Goal: Information Seeking & Learning: Learn about a topic

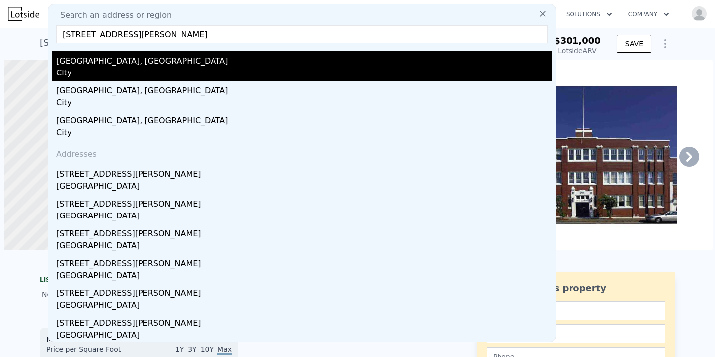
scroll to position [0, 4]
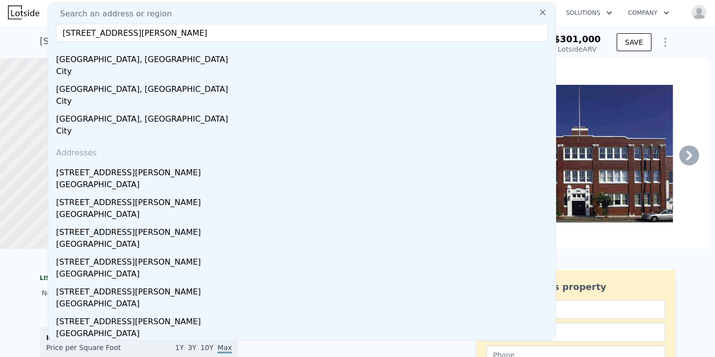
drag, startPoint x: 194, startPoint y: 36, endPoint x: 42, endPoint y: 31, distance: 152.6
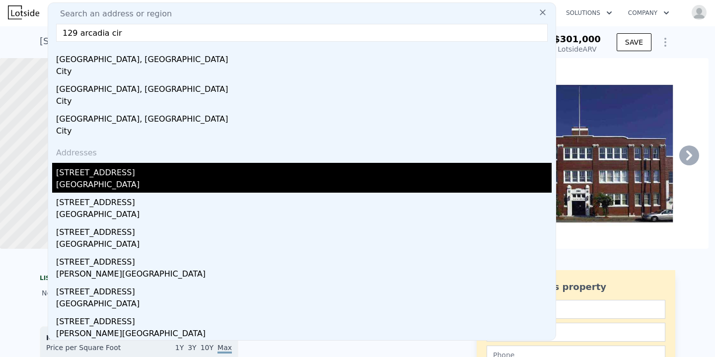
type input "129 arcadia cir"
click at [110, 175] on div "[STREET_ADDRESS]" at bounding box center [304, 171] width 496 height 16
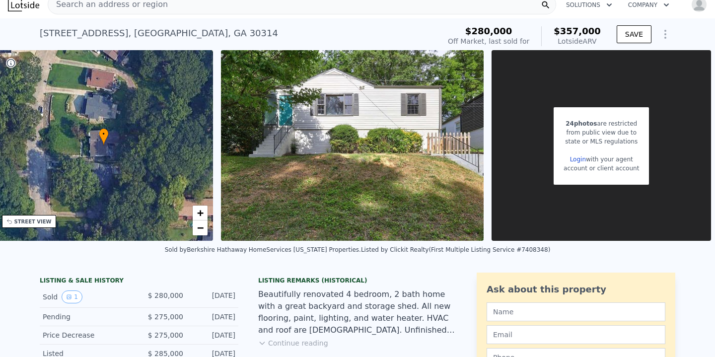
scroll to position [0, 237]
click at [700, 7] on img "button" at bounding box center [700, 5] width 16 height 16
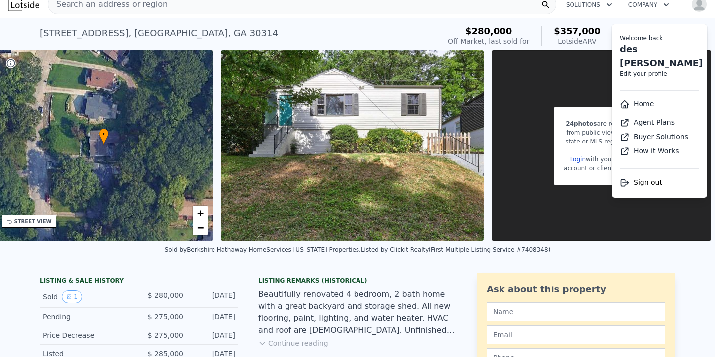
click at [665, 5] on icon "button" at bounding box center [667, 5] width 10 height 12
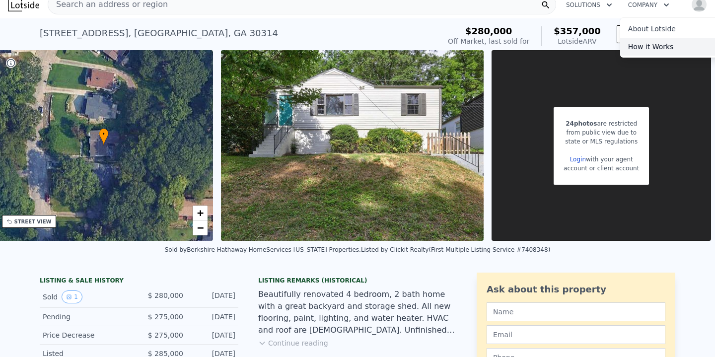
click at [645, 46] on link "How it Works" at bounding box center [675, 47] width 111 height 18
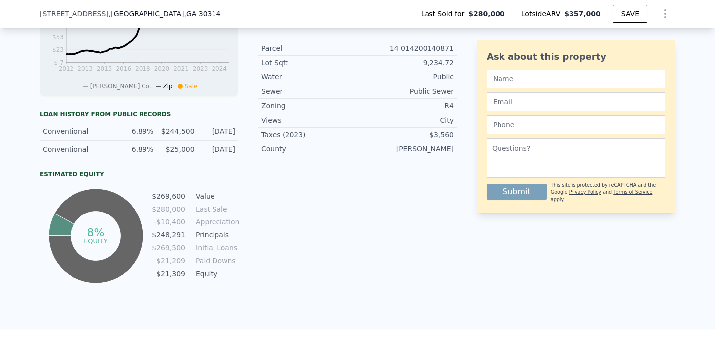
scroll to position [497, 0]
drag, startPoint x: 197, startPoint y: 132, endPoint x: 167, endPoint y: 126, distance: 30.4
click at [167, 126] on div "Conventional 6.89% $244,500 [DATE]" at bounding box center [139, 130] width 199 height 18
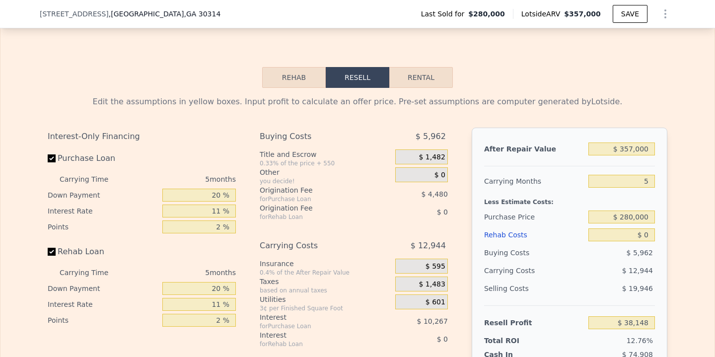
scroll to position [1472, 0]
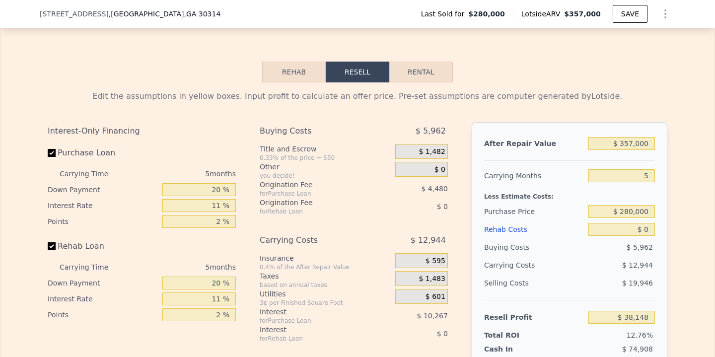
click at [299, 74] on button "Rehab" at bounding box center [294, 72] width 64 height 21
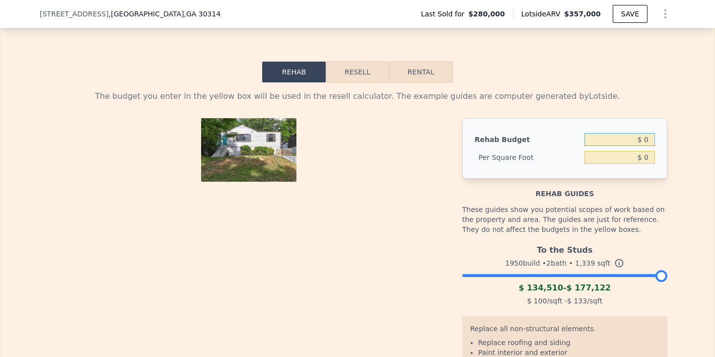
click at [638, 142] on input "$ 0" at bounding box center [620, 139] width 71 height 13
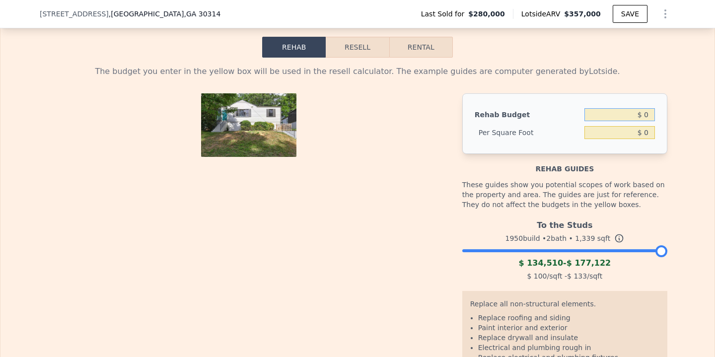
scroll to position [1498, 0]
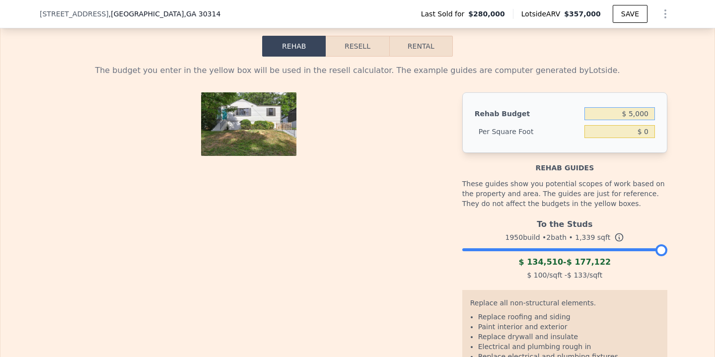
type input "$ 50,000"
click at [637, 195] on div "These guides show you potential scopes of work based on the property and area. …" at bounding box center [565, 194] width 205 height 42
type input "$ 37.34"
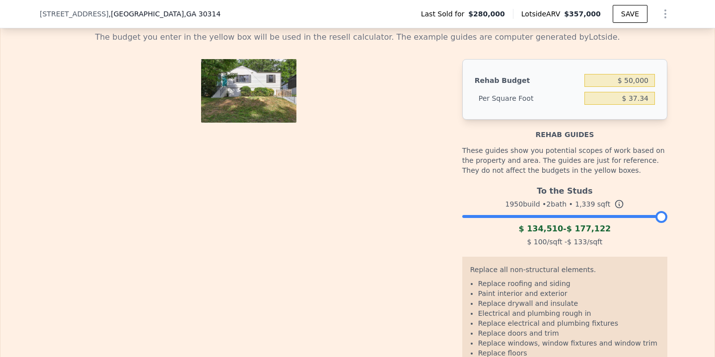
scroll to position [1537, 0]
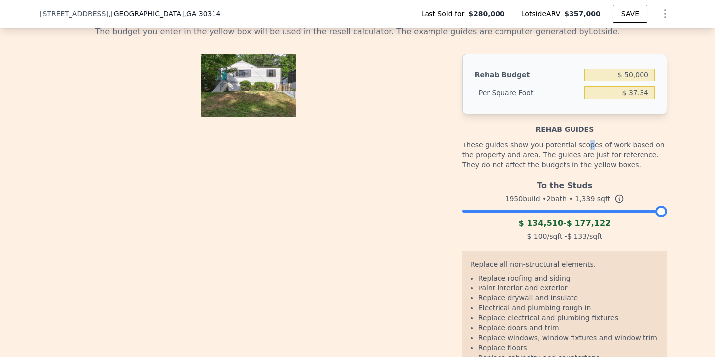
drag, startPoint x: 580, startPoint y: 145, endPoint x: 586, endPoint y: 146, distance: 6.6
click at [586, 146] on div "These guides show you potential scopes of work based on the property and area. …" at bounding box center [565, 155] width 205 height 42
drag, startPoint x: 553, startPoint y: 158, endPoint x: 592, endPoint y: 168, distance: 40.6
click at [592, 168] on div "These guides show you potential scopes of work based on the property and area. …" at bounding box center [565, 155] width 205 height 42
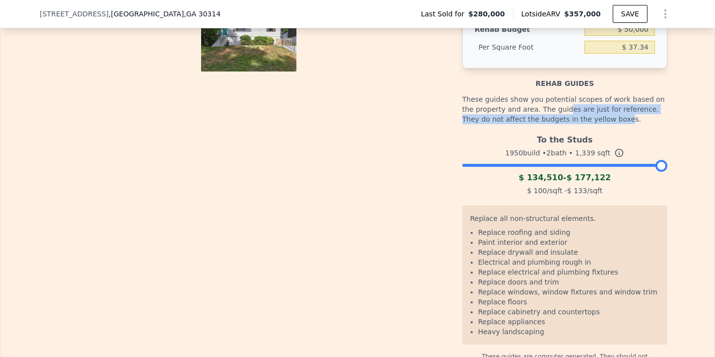
scroll to position [1583, 0]
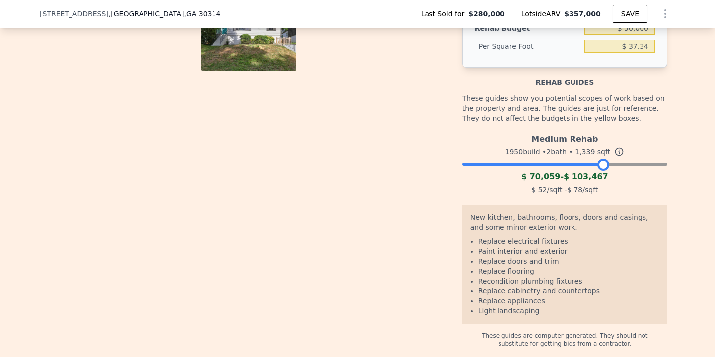
drag, startPoint x: 664, startPoint y: 165, endPoint x: 607, endPoint y: 160, distance: 57.3
click at [607, 160] on div at bounding box center [604, 165] width 12 height 12
drag, startPoint x: 607, startPoint y: 160, endPoint x: 579, endPoint y: 159, distance: 27.8
click at [579, 159] on div at bounding box center [565, 162] width 205 height 6
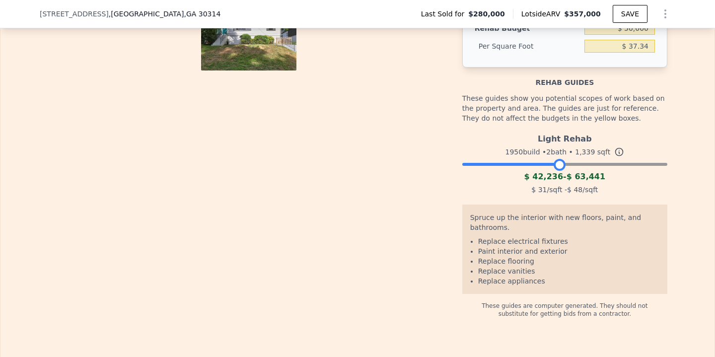
drag, startPoint x: 577, startPoint y: 165, endPoint x: 562, endPoint y: 164, distance: 14.9
click at [562, 164] on div at bounding box center [560, 165] width 12 height 12
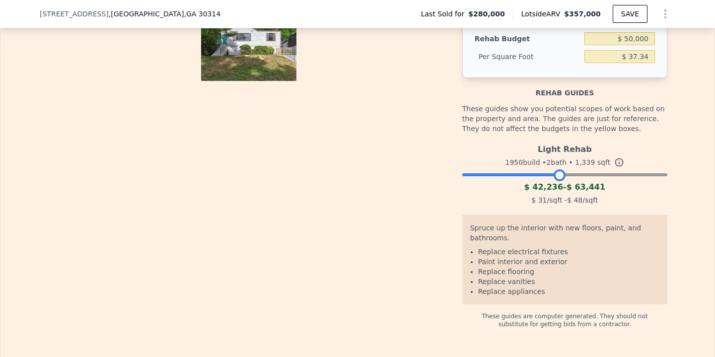
scroll to position [1577, 0]
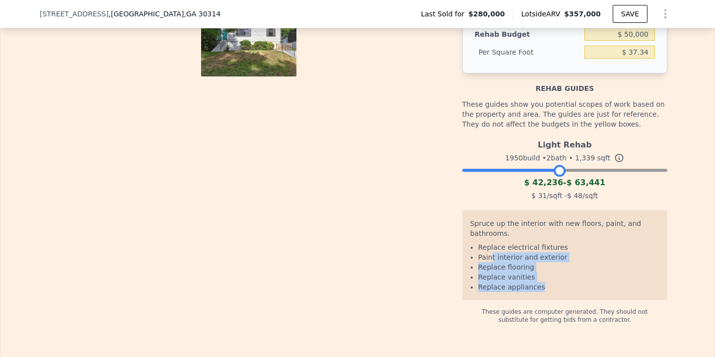
drag, startPoint x: 492, startPoint y: 257, endPoint x: 541, endPoint y: 289, distance: 58.1
click at [541, 289] on ul "Replace electrical fixtures Paint interior and exterior Replace flooring Replac…" at bounding box center [564, 267] width 189 height 50
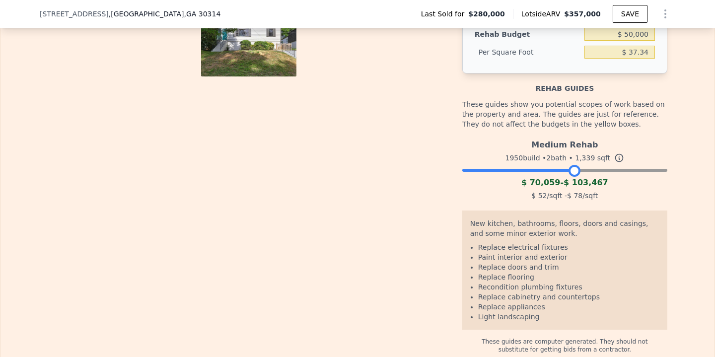
click at [574, 170] on div at bounding box center [565, 168] width 205 height 6
click at [515, 255] on li "Paint interior and exterior" at bounding box center [568, 257] width 181 height 10
drag, startPoint x: 506, startPoint y: 257, endPoint x: 542, endPoint y: 275, distance: 40.2
click at [542, 276] on ul "Replace electrical fixtures Paint interior and exterior Replace doors and trim …" at bounding box center [564, 281] width 189 height 79
click at [521, 277] on li "Replace flooring" at bounding box center [568, 277] width 181 height 10
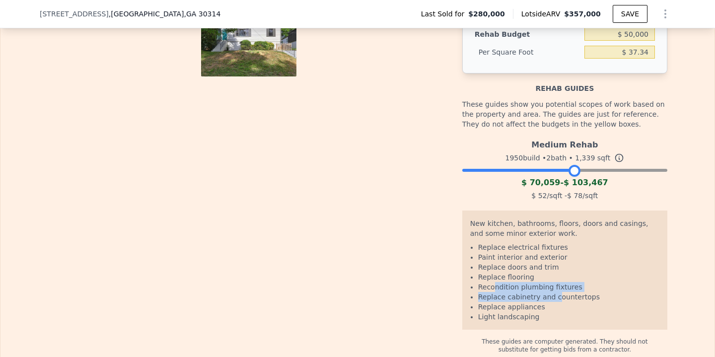
drag, startPoint x: 494, startPoint y: 285, endPoint x: 556, endPoint y: 300, distance: 64.0
click at [556, 300] on ul "Replace electrical fixtures Paint interior and exterior Replace doors and trim …" at bounding box center [564, 281] width 189 height 79
click at [550, 304] on li "Replace appliances" at bounding box center [568, 307] width 181 height 10
drag, startPoint x: 495, startPoint y: 309, endPoint x: 545, endPoint y: 309, distance: 50.2
click at [545, 309] on li "Replace appliances" at bounding box center [568, 307] width 181 height 10
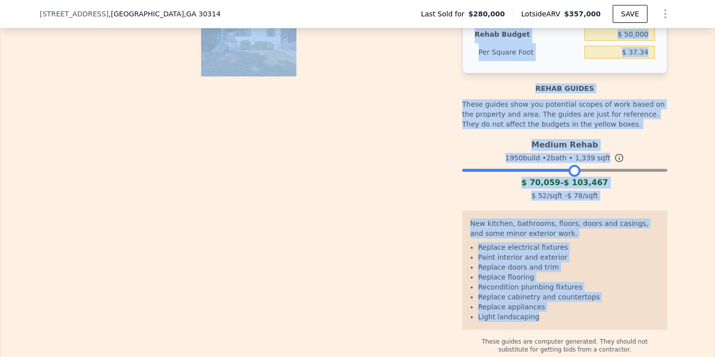
drag, startPoint x: 545, startPoint y: 320, endPoint x: 449, endPoint y: 310, distance: 97.4
click at [449, 310] on div "Rehab Budget $ 50,000 Per Square Foot $ 37.34 Rehab guides These guides show yo…" at bounding box center [358, 183] width 620 height 341
click at [525, 279] on li "Replace flooring" at bounding box center [568, 277] width 181 height 10
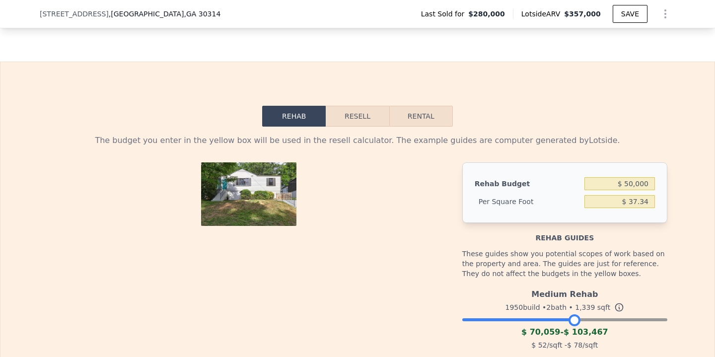
scroll to position [1420, 0]
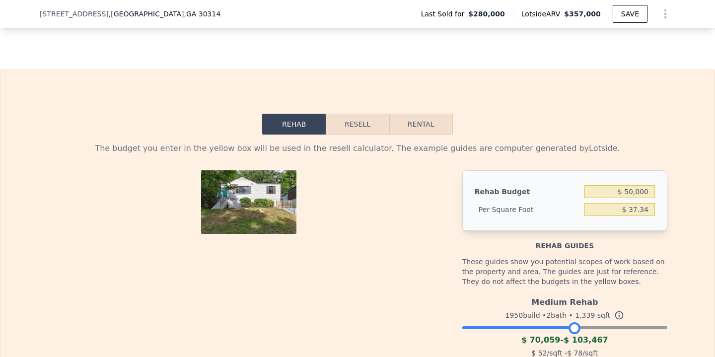
click at [422, 129] on button "Rental" at bounding box center [421, 124] width 64 height 21
select select "30"
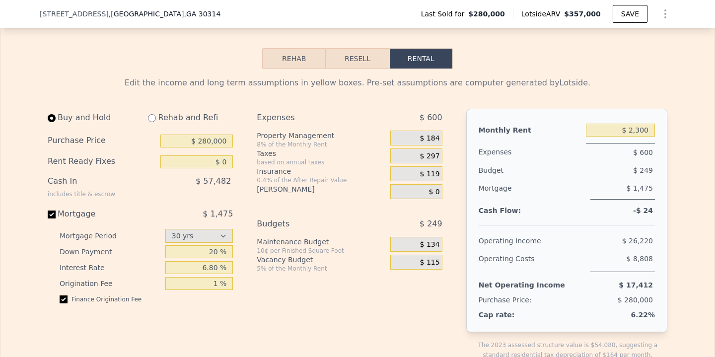
scroll to position [1489, 0]
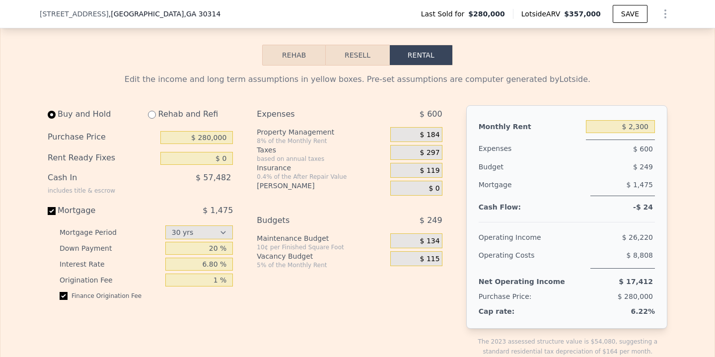
click at [152, 115] on input "radio" at bounding box center [152, 115] width 8 height 8
radio input "true"
type input "$ 50,000"
type input "$ 2,650"
select select "30"
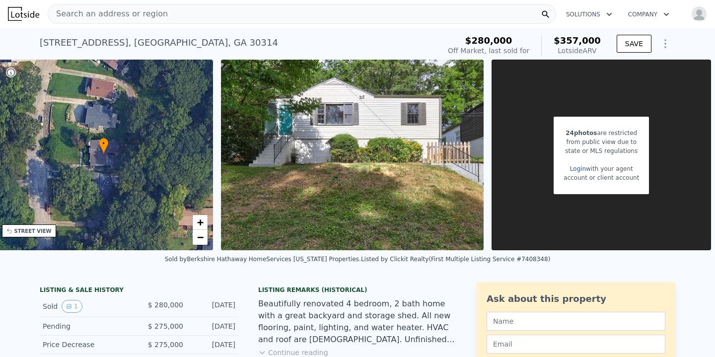
scroll to position [0, 0]
click at [173, 20] on div "Search an address or region" at bounding box center [302, 14] width 509 height 20
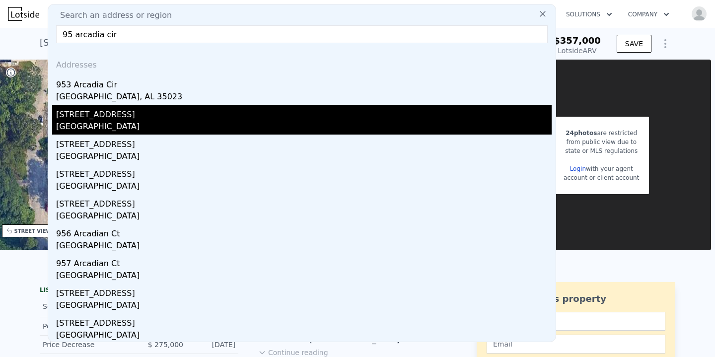
type input "95 arcadia cir"
click at [111, 112] on div "[STREET_ADDRESS]" at bounding box center [304, 113] width 496 height 16
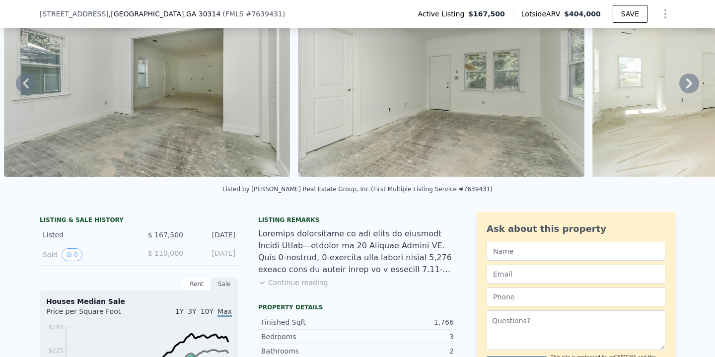
scroll to position [98, 0]
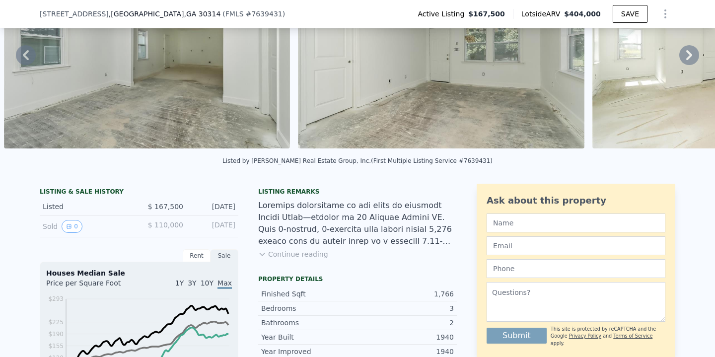
click at [315, 252] on button "Continue reading" at bounding box center [293, 254] width 70 height 10
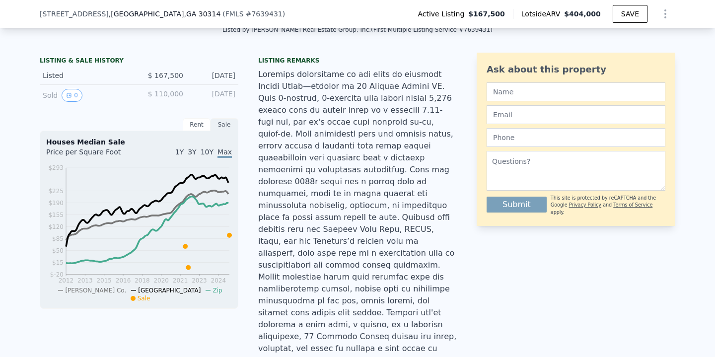
scroll to position [231, 0]
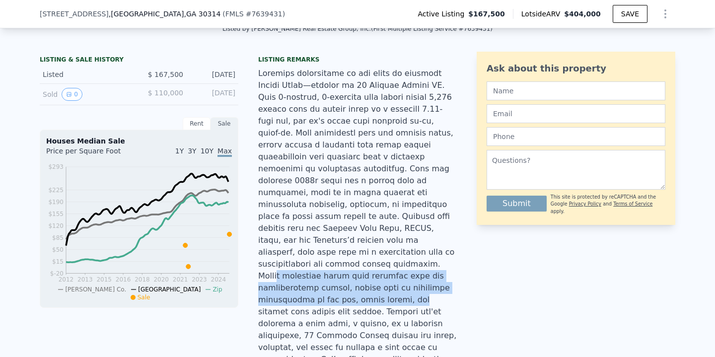
drag, startPoint x: 339, startPoint y: 237, endPoint x: 398, endPoint y: 258, distance: 63.0
click at [398, 258] on div at bounding box center [357, 229] width 199 height 322
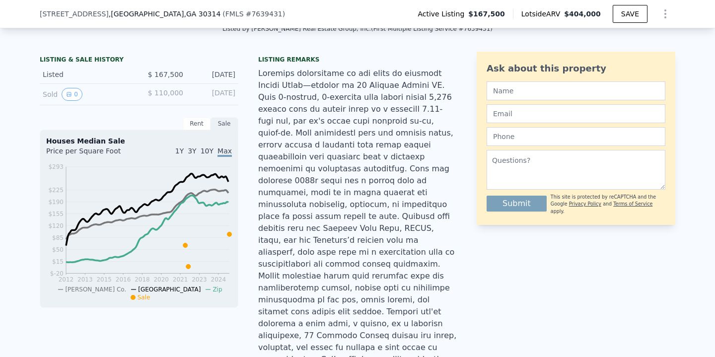
click at [392, 269] on div at bounding box center [357, 229] width 199 height 322
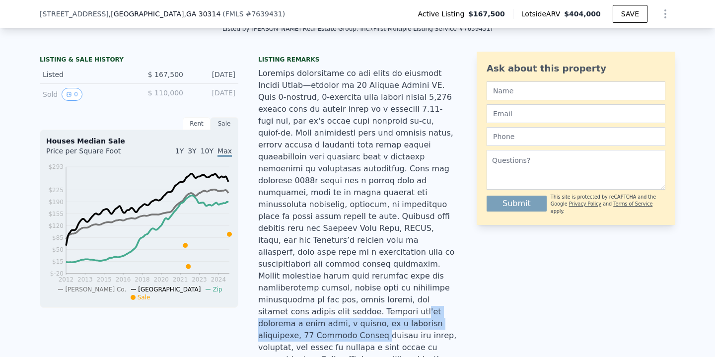
drag, startPoint x: 375, startPoint y: 273, endPoint x: 436, endPoint y: 289, distance: 63.1
click at [436, 289] on div at bounding box center [357, 229] width 199 height 322
click at [424, 291] on div at bounding box center [357, 229] width 199 height 322
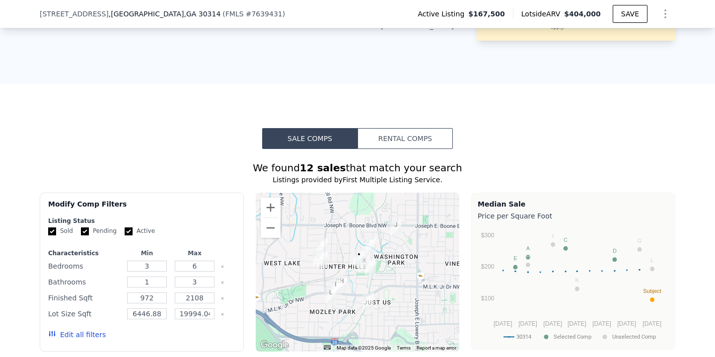
scroll to position [876, 0]
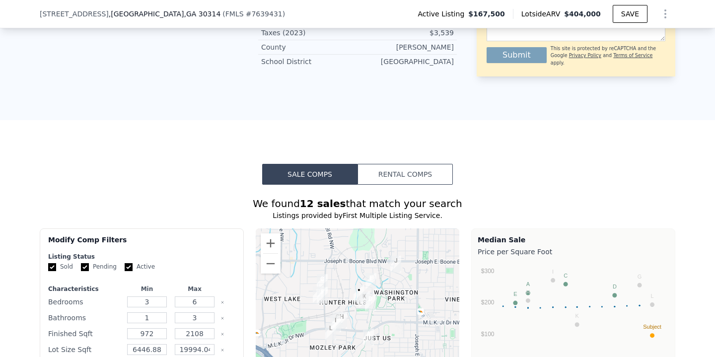
click at [412, 164] on button "Rental Comps" at bounding box center [405, 174] width 95 height 21
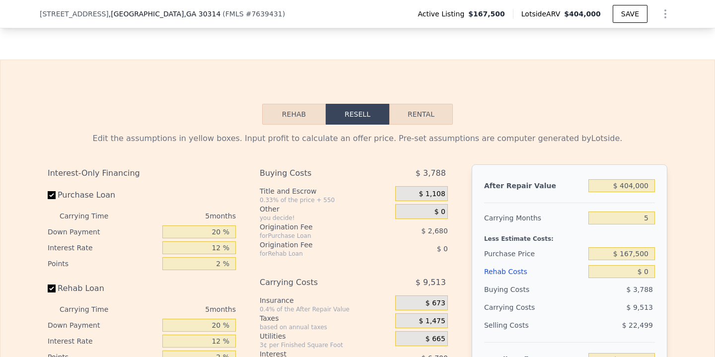
scroll to position [1547, 0]
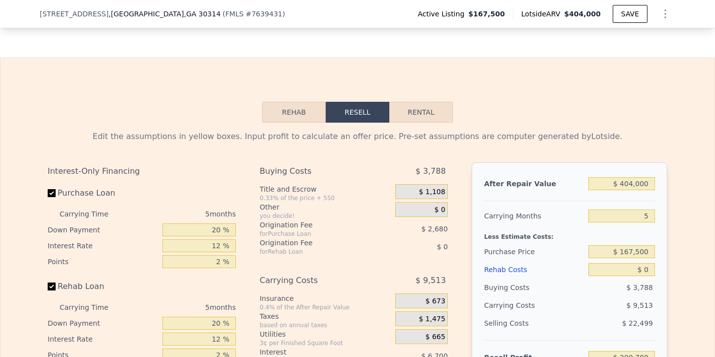
click at [357, 102] on button "Resell" at bounding box center [358, 112] width 64 height 21
click at [52, 189] on input "Purchase Loan" at bounding box center [52, 193] width 8 height 8
checkbox input "false"
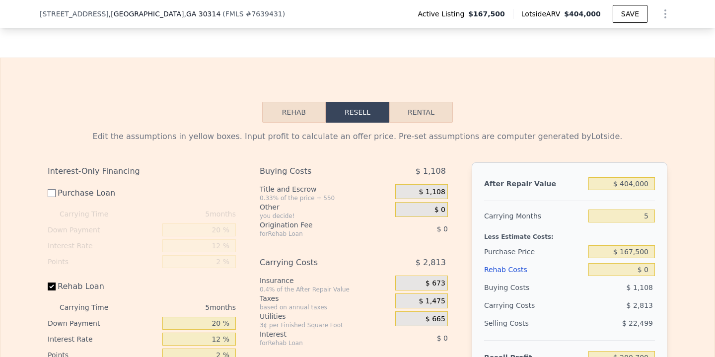
type input "$ 210,080"
click at [53, 189] on input "Purchase Loan" at bounding box center [52, 193] width 8 height 8
checkbox input "true"
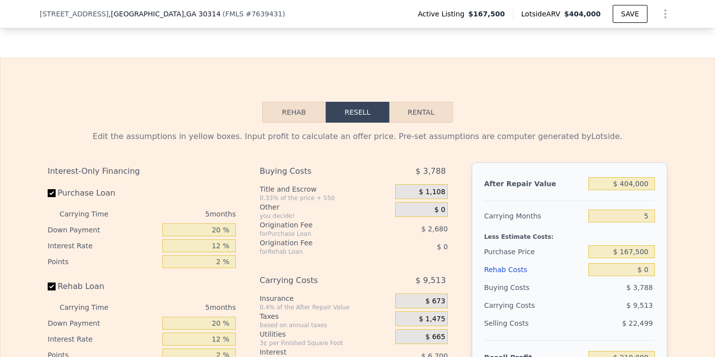
type input "$ 200,700"
click at [54, 189] on input "Purchase Loan" at bounding box center [52, 193] width 8 height 8
checkbox input "false"
type input "$ 210,080"
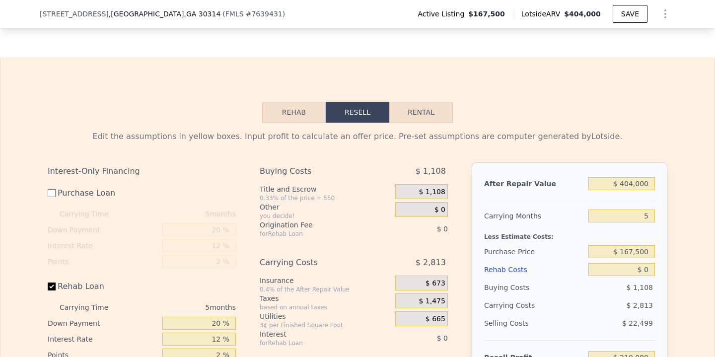
click at [51, 283] on input "Rehab Loan" at bounding box center [52, 287] width 8 height 8
checkbox input "false"
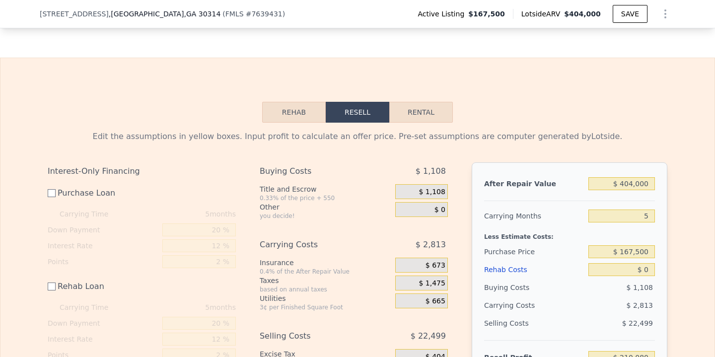
click at [437, 188] on span "$ 1,108" at bounding box center [432, 192] width 26 height 9
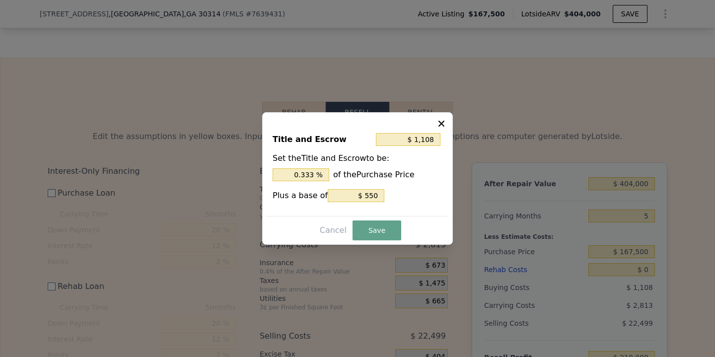
click at [442, 123] on icon at bounding box center [442, 124] width 10 height 10
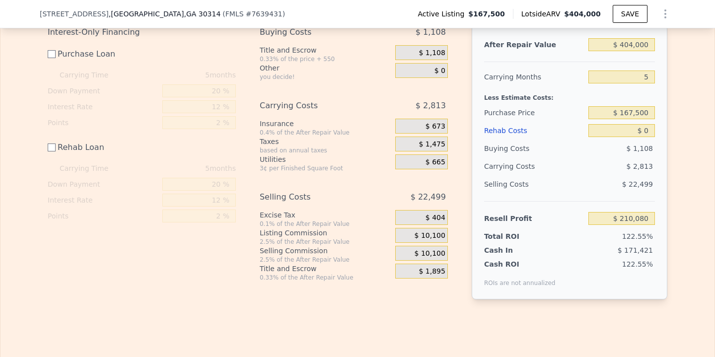
scroll to position [1695, 0]
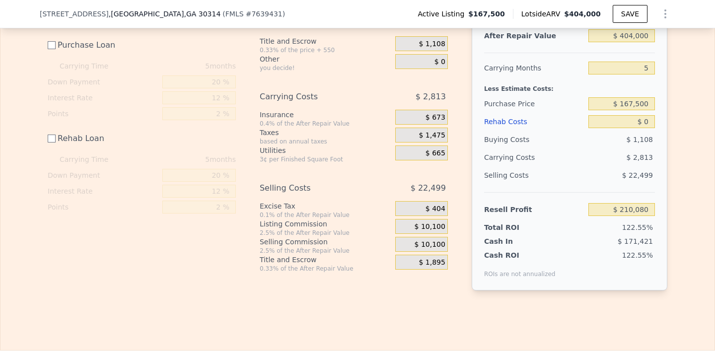
click at [441, 240] on span "$ 10,100" at bounding box center [430, 244] width 31 height 9
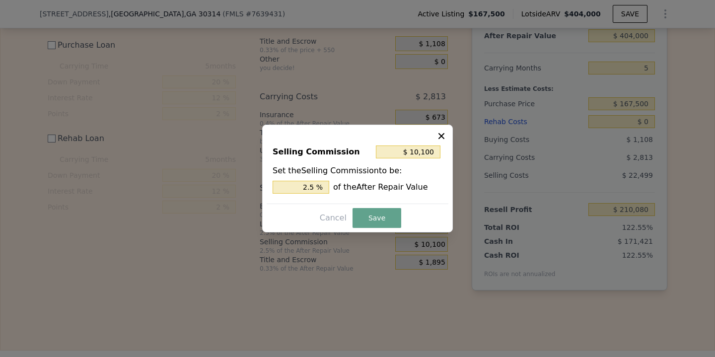
click at [442, 136] on icon at bounding box center [442, 136] width 6 height 6
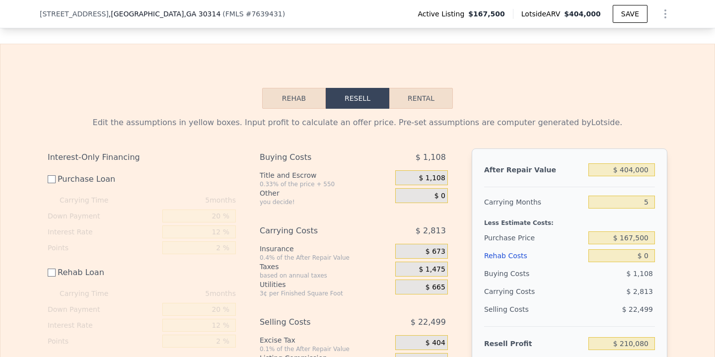
scroll to position [1557, 0]
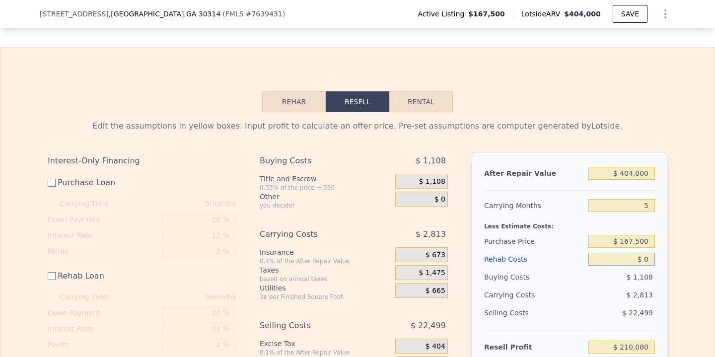
click at [650, 253] on input "$ 0" at bounding box center [622, 259] width 67 height 13
type input "$ 06"
type input "$ 210,074"
type input "$ 060"
type input "$ 210,020"
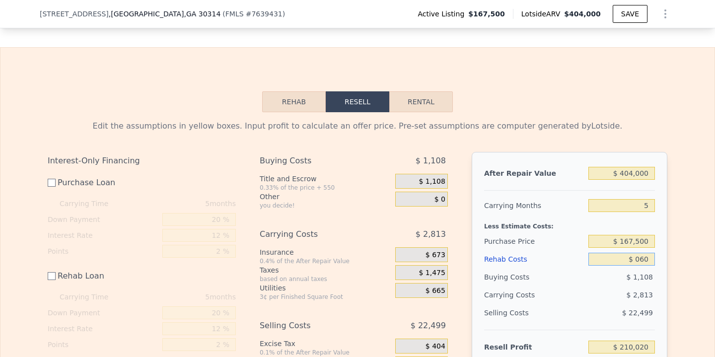
type input "$ 0600"
type input "$ 209,480"
type input "$ 060"
type input "$ 210,020"
type input "$ 06"
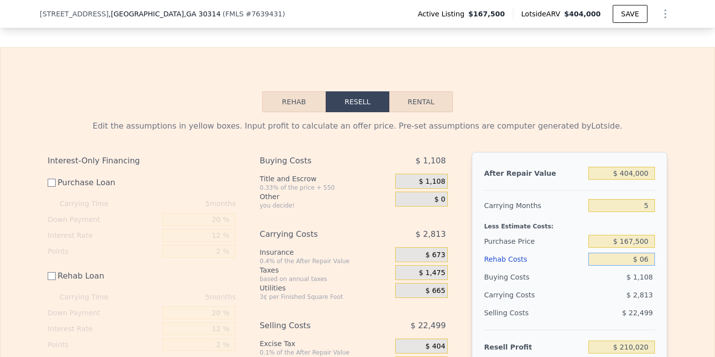
type input "$ 210,074"
type input "$ 0"
type input "$ 210,080"
type input "$ 6"
type input "$ 210,074"
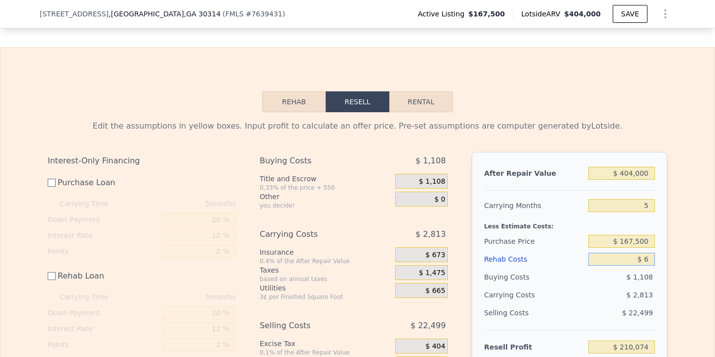
type input "$ 60"
type input "$ 210,020"
type input "$ 600"
type input "$ 209,480"
type input "$ 6,000"
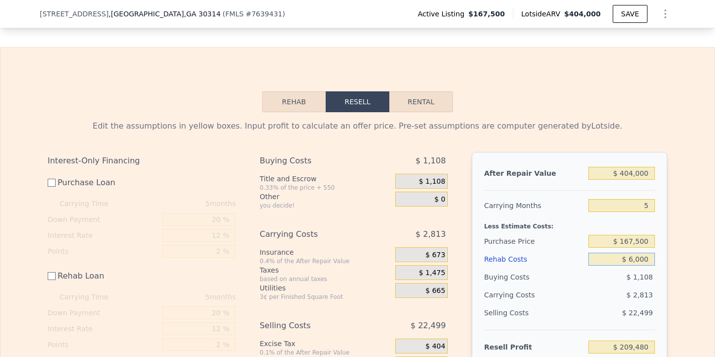
type input "$ 204,080"
type input "$ 60,000"
type input "$ 150,080"
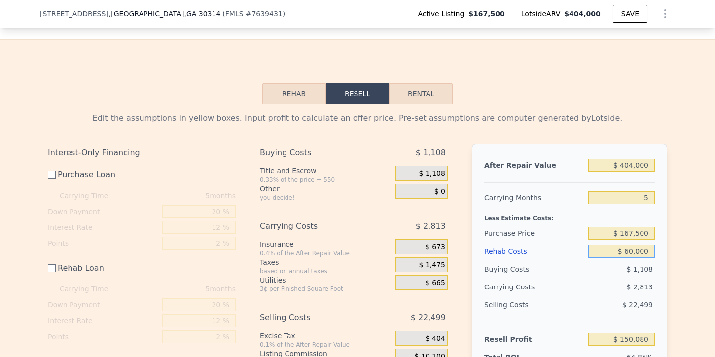
scroll to position [1571, 0]
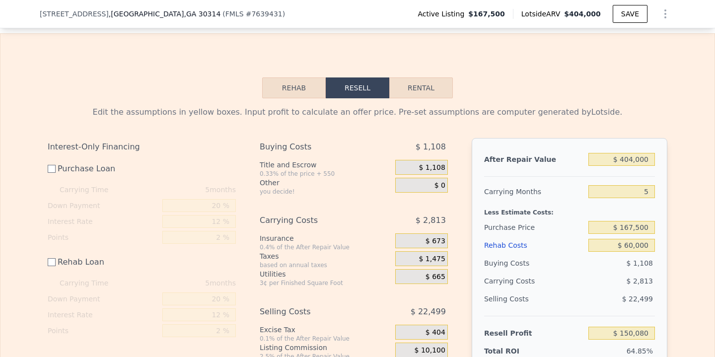
click at [633, 295] on span "$ 22,499" at bounding box center [637, 299] width 31 height 8
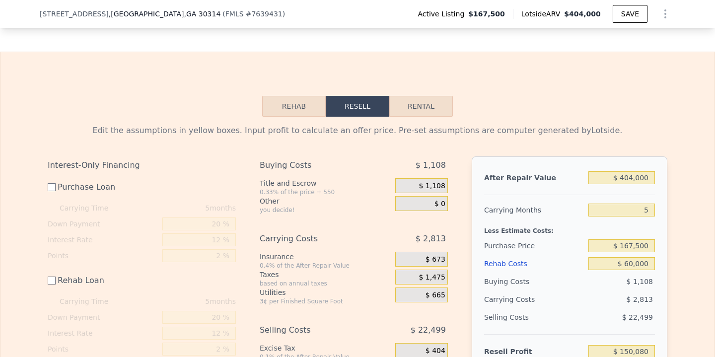
scroll to position [1550, 0]
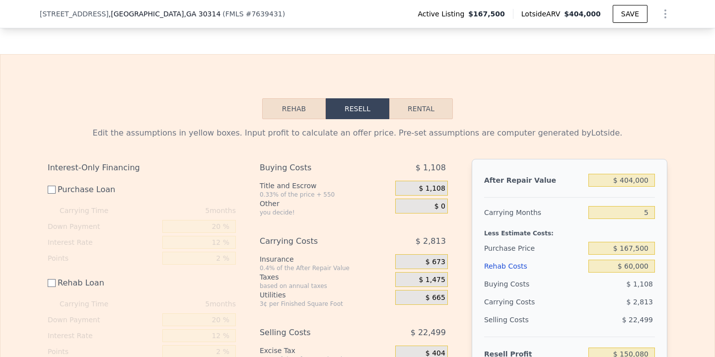
click at [295, 98] on button "Rehab" at bounding box center [294, 108] width 64 height 21
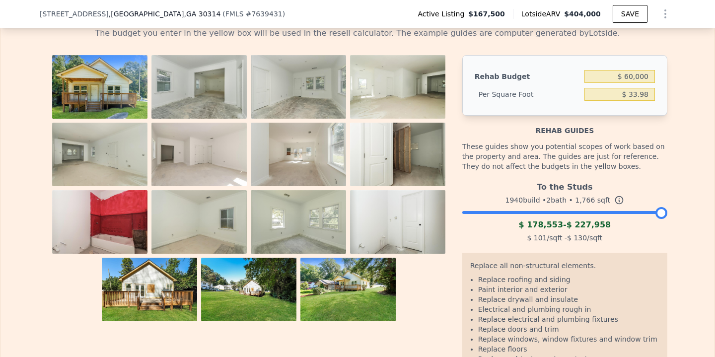
scroll to position [1642, 0]
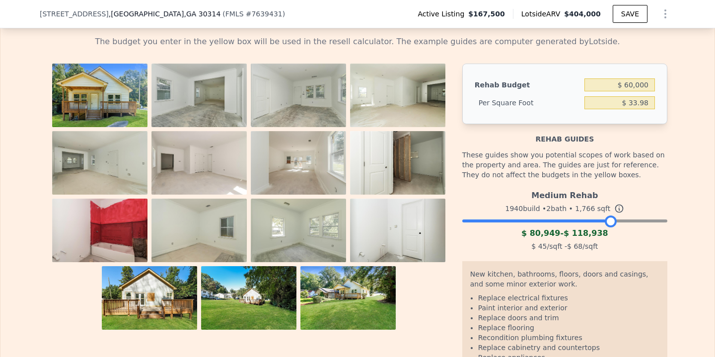
click at [612, 216] on div at bounding box center [565, 219] width 205 height 6
click at [602, 216] on div at bounding box center [565, 219] width 205 height 6
click at [595, 216] on div at bounding box center [601, 222] width 12 height 12
click at [586, 216] on div at bounding box center [565, 219] width 205 height 6
click at [617, 204] on icon at bounding box center [620, 209] width 10 height 10
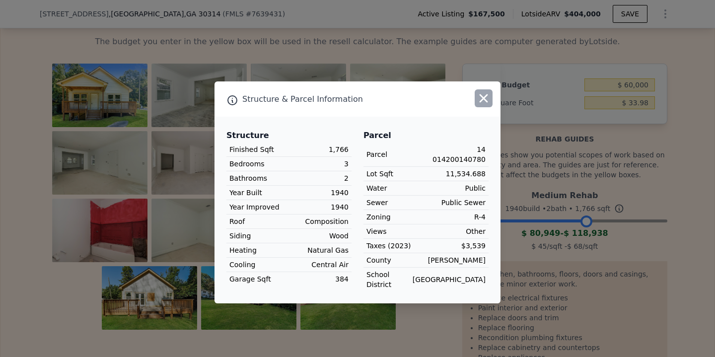
click at [492, 97] on button "button" at bounding box center [484, 98] width 18 height 18
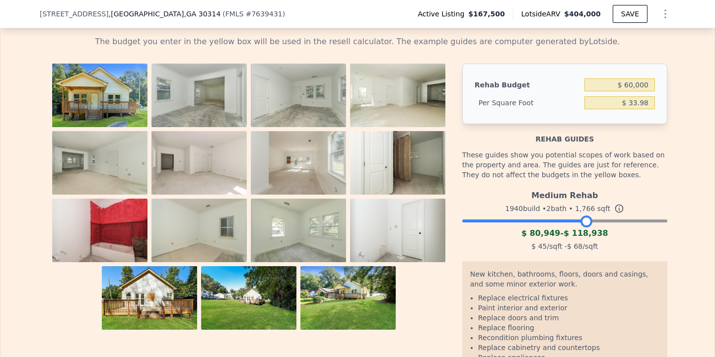
click at [572, 186] on div "Medium Rehab 1940 build • 2 bath • 1,766 sqft $ 80,949 - $ 118,938 $ 45 /sqft -…" at bounding box center [565, 220] width 205 height 68
click at [569, 216] on div at bounding box center [565, 219] width 205 height 6
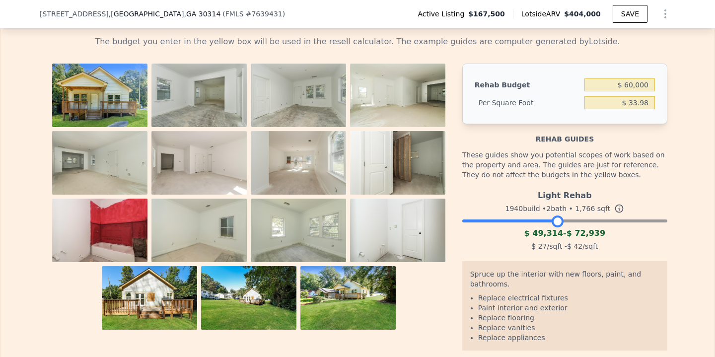
click at [557, 216] on div at bounding box center [565, 219] width 205 height 6
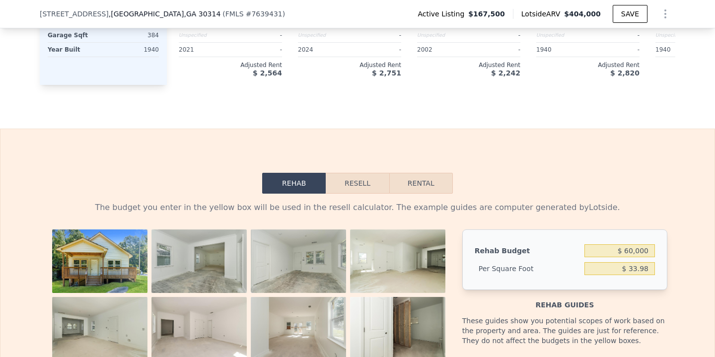
scroll to position [1479, 0]
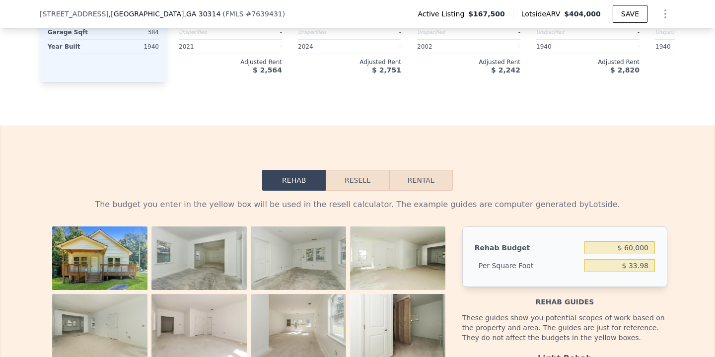
click at [367, 170] on button "Resell" at bounding box center [357, 180] width 63 height 21
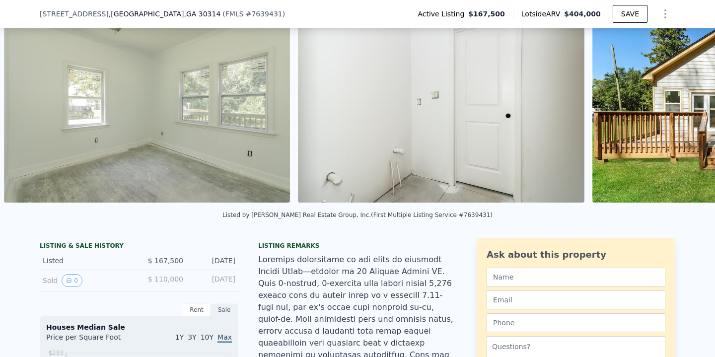
scroll to position [90, 0]
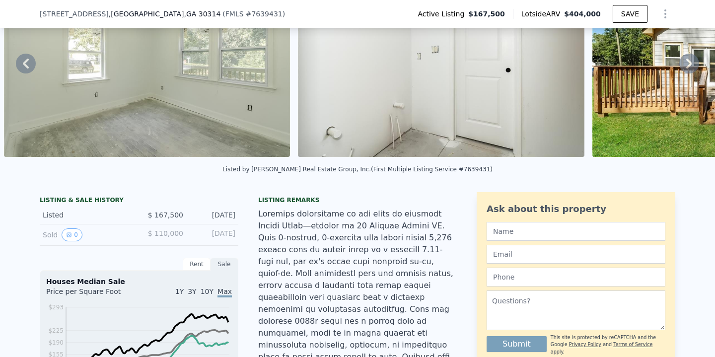
click at [694, 64] on icon at bounding box center [690, 64] width 20 height 20
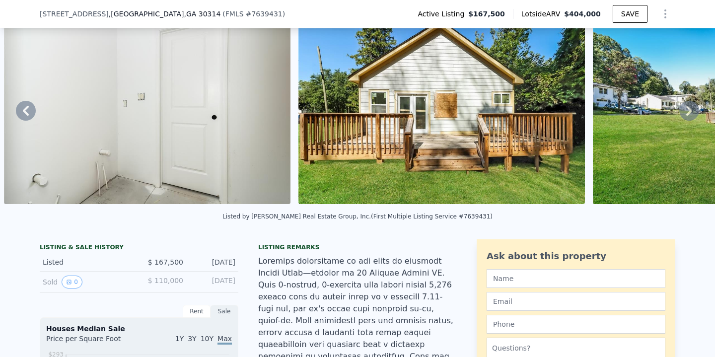
scroll to position [46, 0]
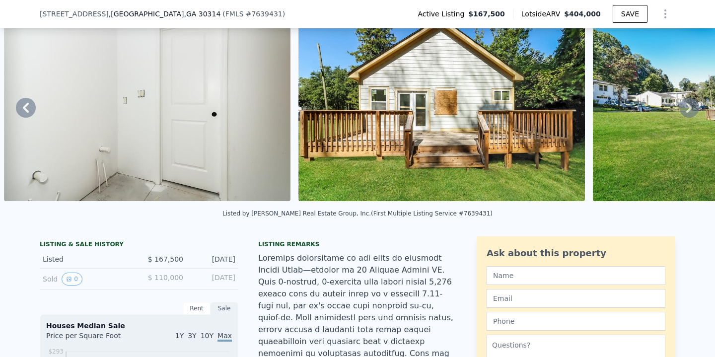
click at [696, 103] on icon at bounding box center [690, 108] width 20 height 20
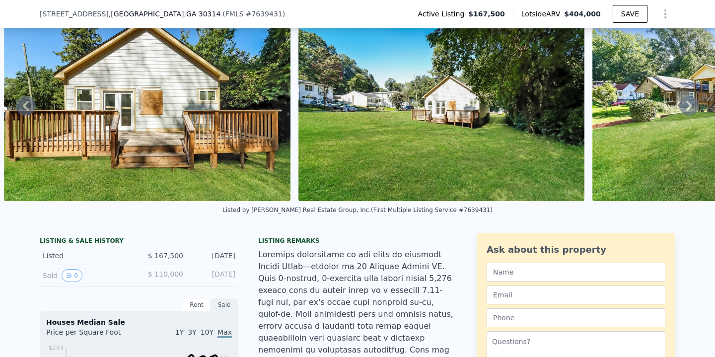
click at [692, 104] on icon at bounding box center [690, 106] width 20 height 20
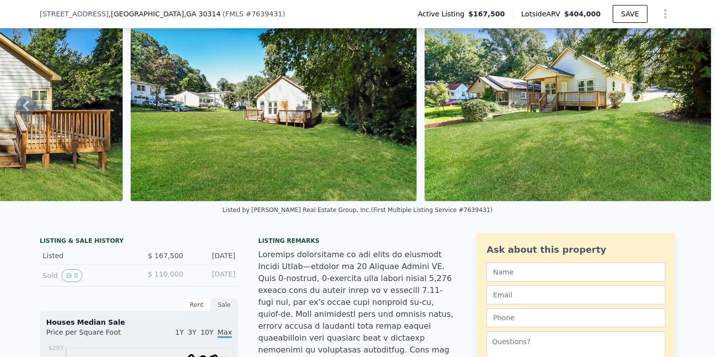
click at [692, 104] on img at bounding box center [568, 105] width 287 height 191
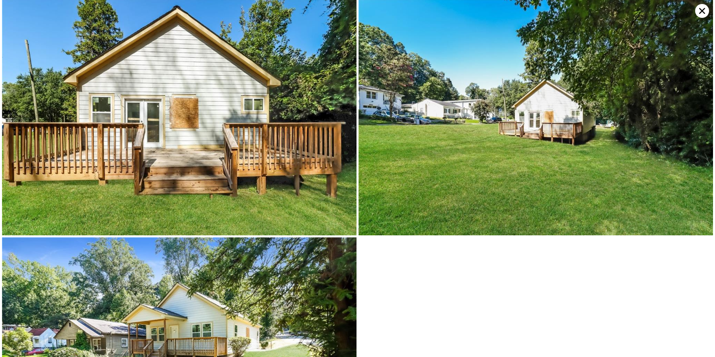
scroll to position [1429, 0]
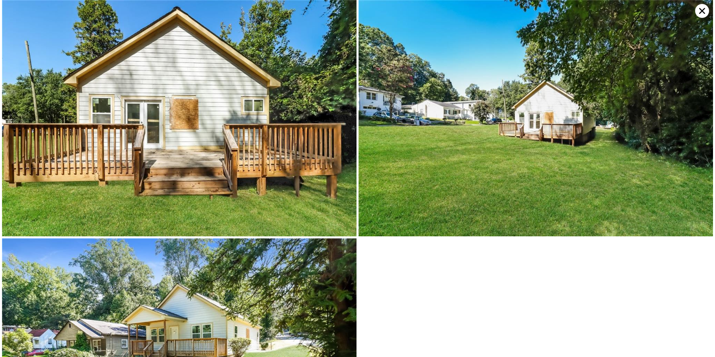
click at [563, 148] on img at bounding box center [536, 118] width 355 height 236
click at [584, 146] on img at bounding box center [536, 118] width 355 height 236
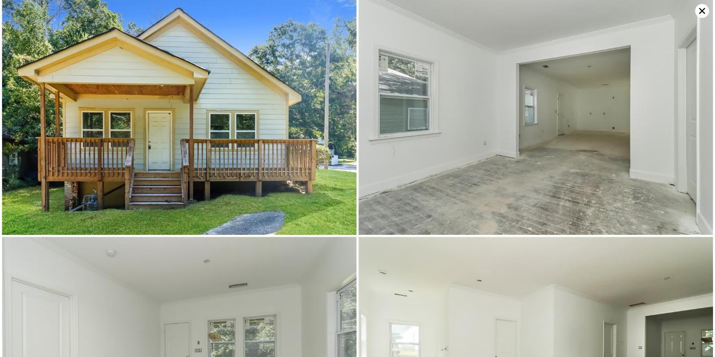
scroll to position [0, 0]
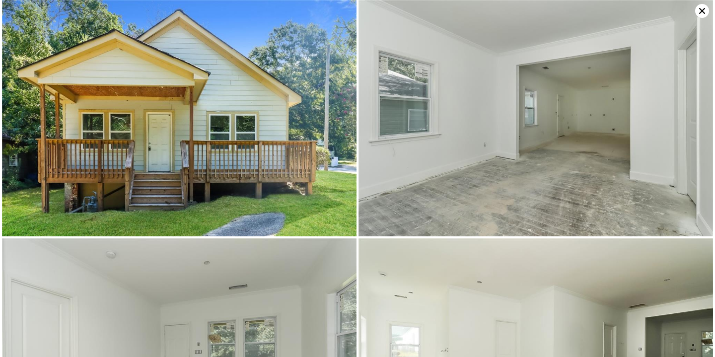
click at [702, 12] on icon at bounding box center [703, 11] width 14 height 14
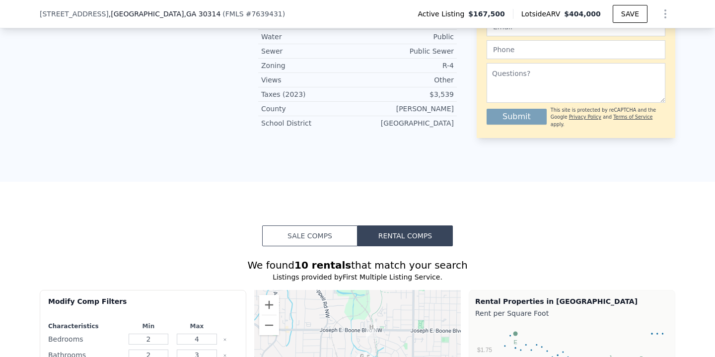
scroll to position [818, 0]
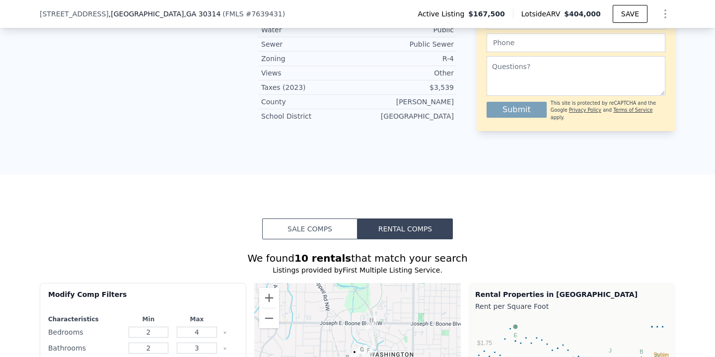
click at [320, 219] on button "Sale Comps" at bounding box center [309, 229] width 95 height 21
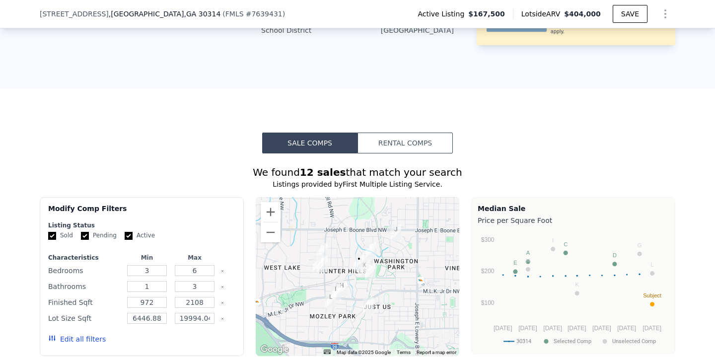
scroll to position [914, 0]
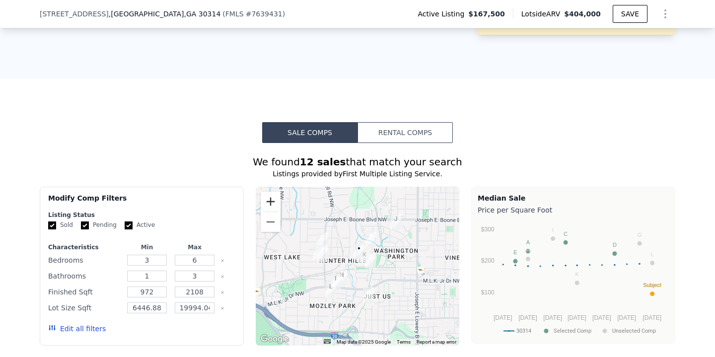
click at [273, 192] on button "Zoom in" at bounding box center [271, 202] width 20 height 20
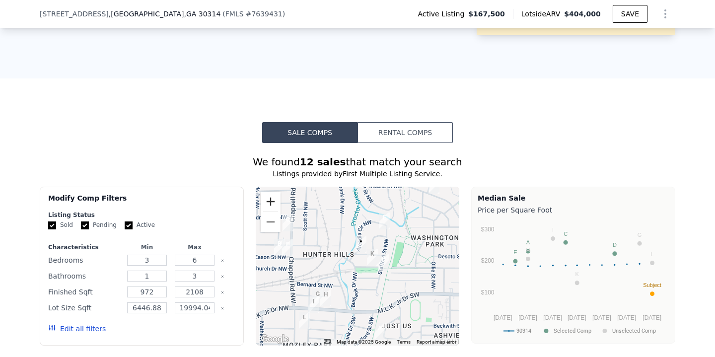
click at [273, 192] on button "Zoom in" at bounding box center [271, 202] width 20 height 20
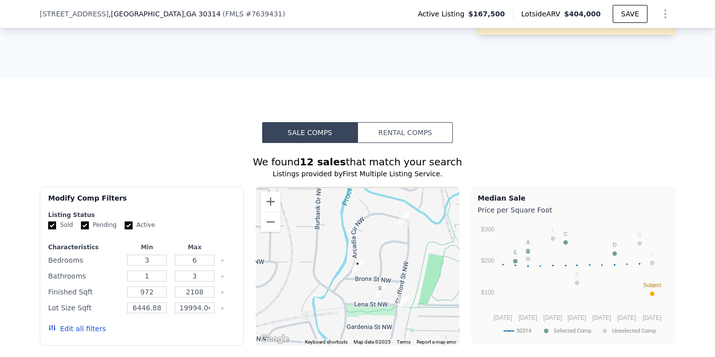
drag, startPoint x: 374, startPoint y: 186, endPoint x: 366, endPoint y: 222, distance: 36.3
click at [366, 222] on div at bounding box center [358, 266] width 204 height 159
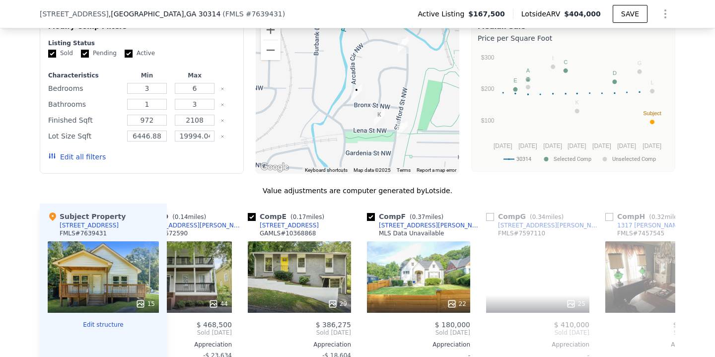
scroll to position [0, 396]
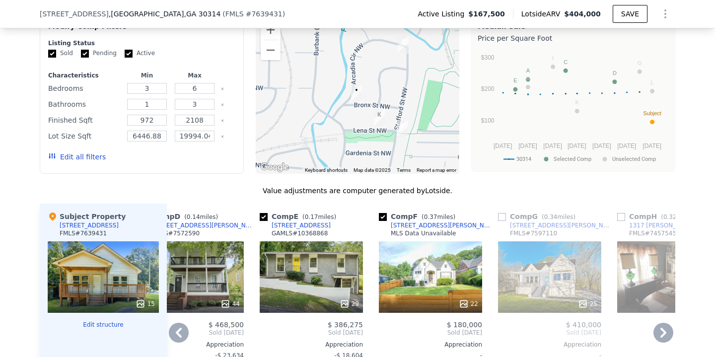
click at [313, 241] on div "29" at bounding box center [311, 277] width 103 height 72
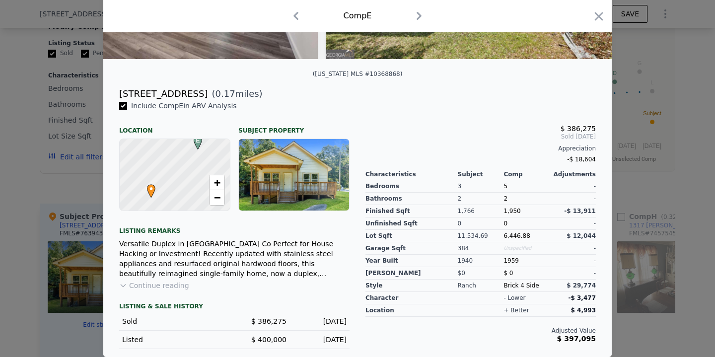
scroll to position [196, 0]
click at [168, 286] on button "Continue reading" at bounding box center [154, 286] width 70 height 10
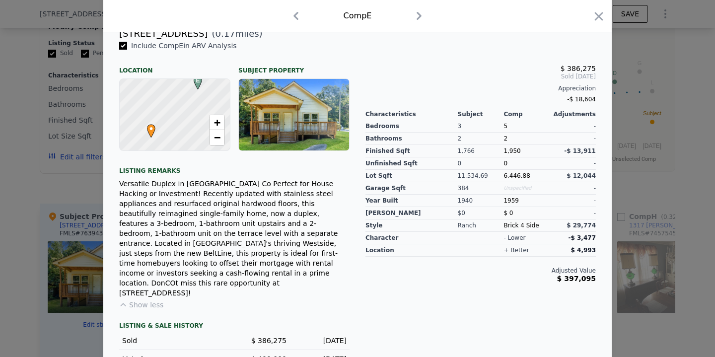
scroll to position [255, 0]
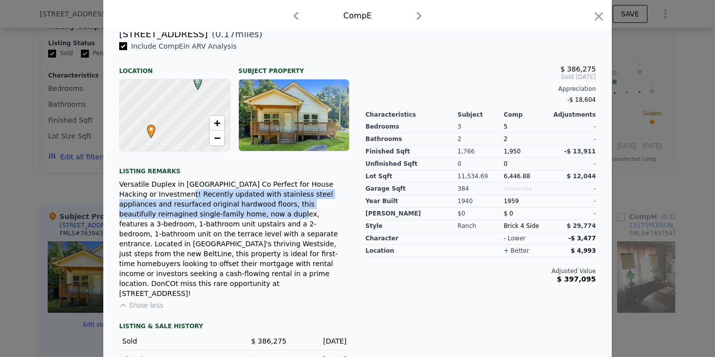
drag, startPoint x: 167, startPoint y: 192, endPoint x: 209, endPoint y: 214, distance: 47.5
click at [210, 213] on div "Versatile Duplex in [GEOGRAPHIC_DATA] Co Perfect for House Hacking or Investmen…" at bounding box center [234, 238] width 231 height 119
click at [210, 207] on div "Versatile Duplex in [GEOGRAPHIC_DATA] Co Perfect for House Hacking or Investmen…" at bounding box center [234, 238] width 231 height 119
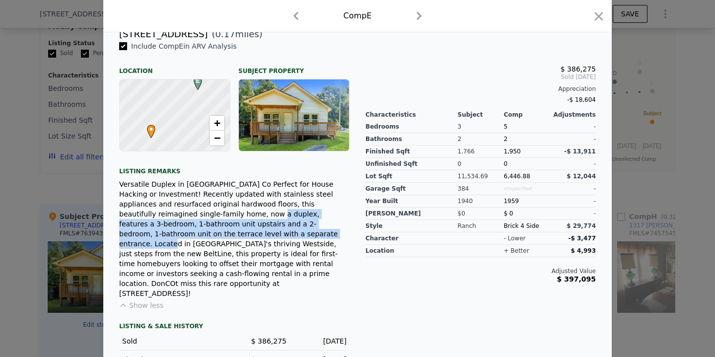
drag, startPoint x: 193, startPoint y: 212, endPoint x: 217, endPoint y: 230, distance: 30.2
click at [217, 231] on div "Versatile Duplex in [GEOGRAPHIC_DATA] Co Perfect for House Hacking or Investmen…" at bounding box center [234, 238] width 231 height 119
click at [210, 223] on div "Versatile Duplex in [GEOGRAPHIC_DATA] Co Perfect for House Hacking or Investmen…" at bounding box center [234, 238] width 231 height 119
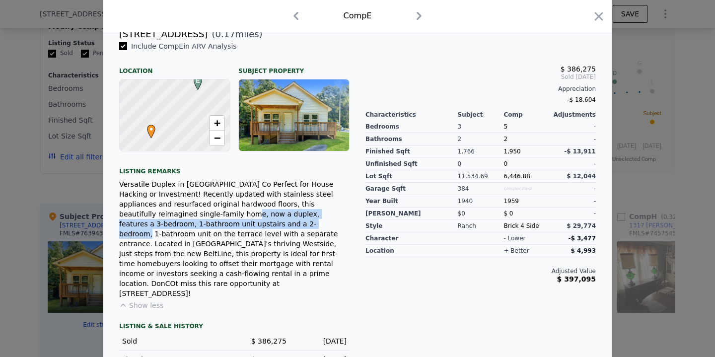
drag, startPoint x: 170, startPoint y: 214, endPoint x: 219, endPoint y: 224, distance: 50.2
click at [220, 224] on div "Versatile Duplex in [GEOGRAPHIC_DATA] Co Perfect for House Hacking or Investmen…" at bounding box center [234, 238] width 231 height 119
click at [200, 225] on div "Versatile Duplex in [GEOGRAPHIC_DATA] Co Perfect for House Hacking or Investmen…" at bounding box center [234, 238] width 231 height 119
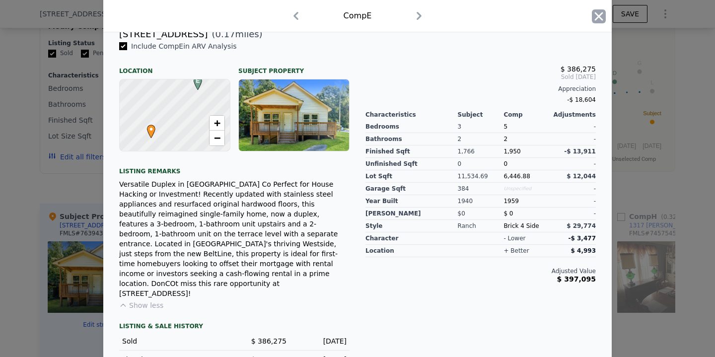
click at [595, 17] on icon "button" at bounding box center [599, 16] width 14 height 14
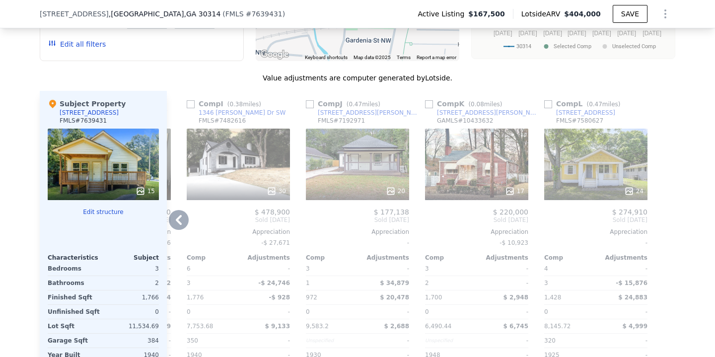
scroll to position [1201, 0]
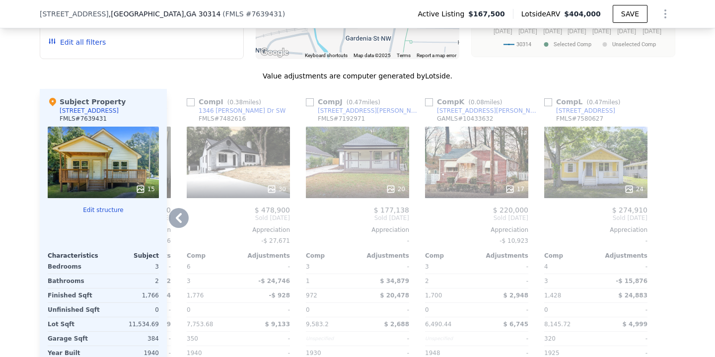
click at [474, 180] on div at bounding box center [476, 189] width 103 height 18
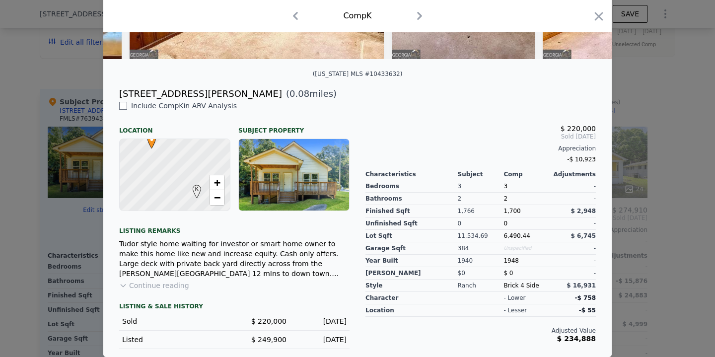
scroll to position [196, 0]
click at [176, 285] on button "Continue reading" at bounding box center [154, 286] width 70 height 10
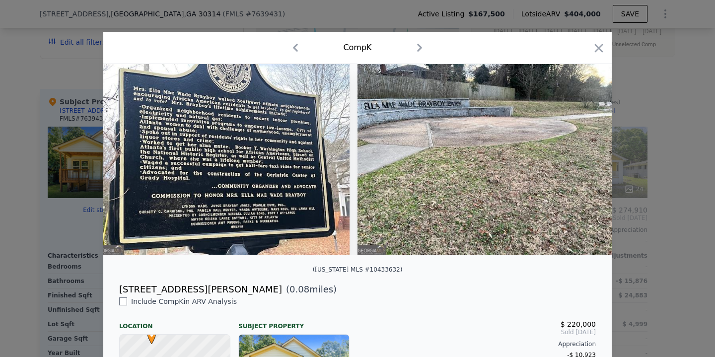
scroll to position [0, 3487]
click at [602, 50] on icon "button" at bounding box center [599, 48] width 8 height 8
